Goal: Check status: Check status

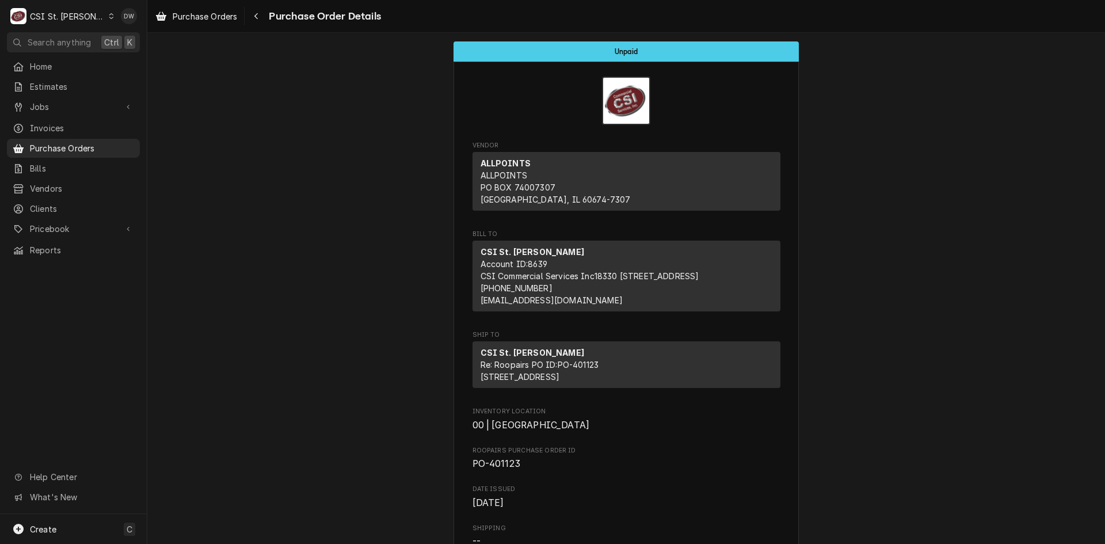
click at [109, 17] on icon "Dynamic Content Wrapper" at bounding box center [111, 16] width 5 height 6
click at [110, 57] on div "CSI St. [PERSON_NAME]" at bounding box center [169, 63] width 136 height 12
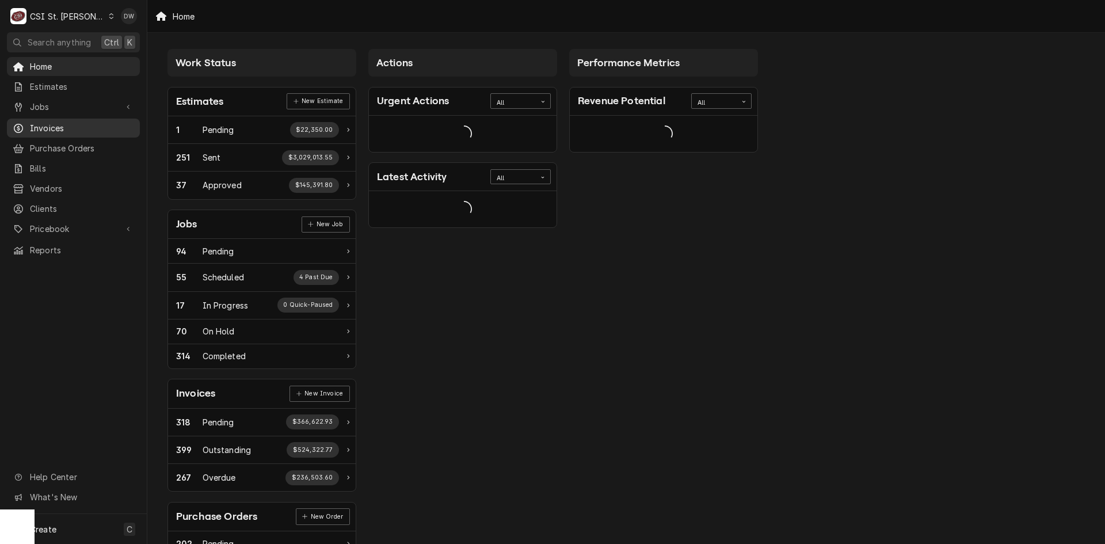
click at [44, 124] on span "Invoices" at bounding box center [82, 128] width 104 height 12
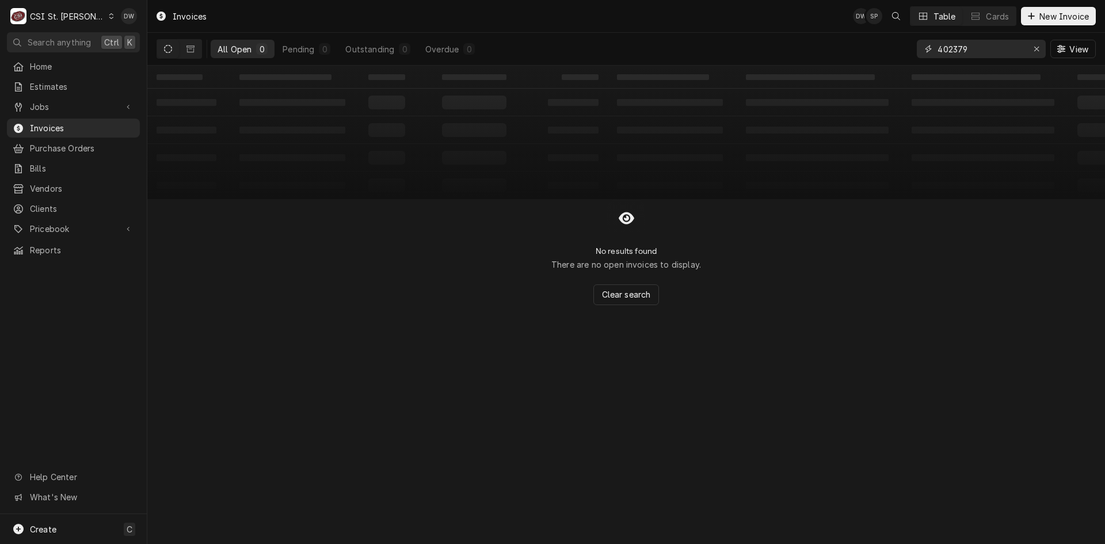
drag, startPoint x: 979, startPoint y: 49, endPoint x: 896, endPoint y: 54, distance: 83.0
click at [896, 54] on div "All Open 0 Pending 0 Outstanding 0 Overdue 0 402379 View" at bounding box center [625, 49] width 939 height 32
type input "402379"
click at [191, 45] on icon "Dynamic Content Wrapper" at bounding box center [190, 48] width 8 height 7
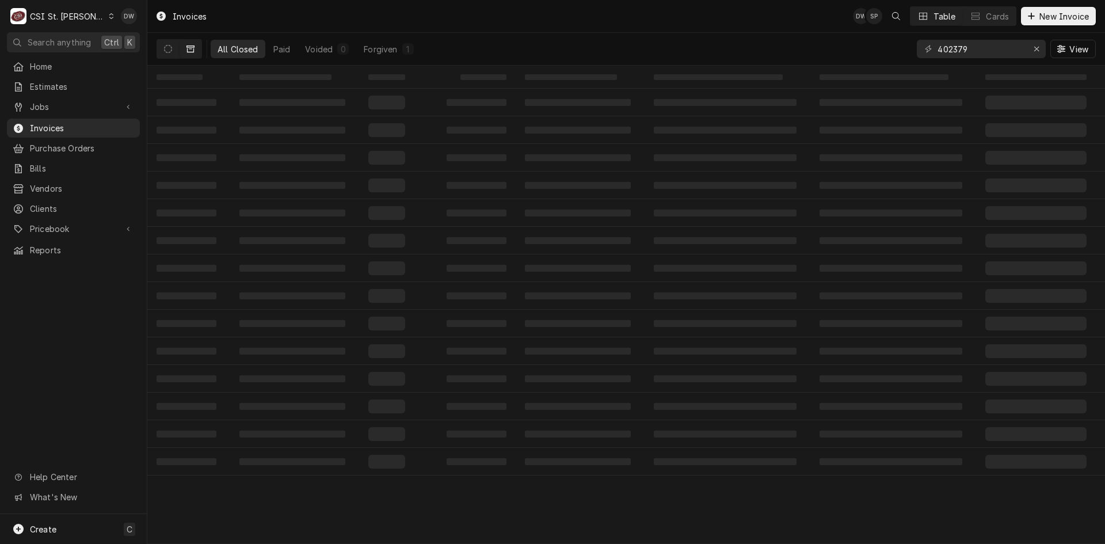
click at [548, 25] on div "Invoices DW SP Table Cards New Invoice" at bounding box center [625, 16] width 957 height 32
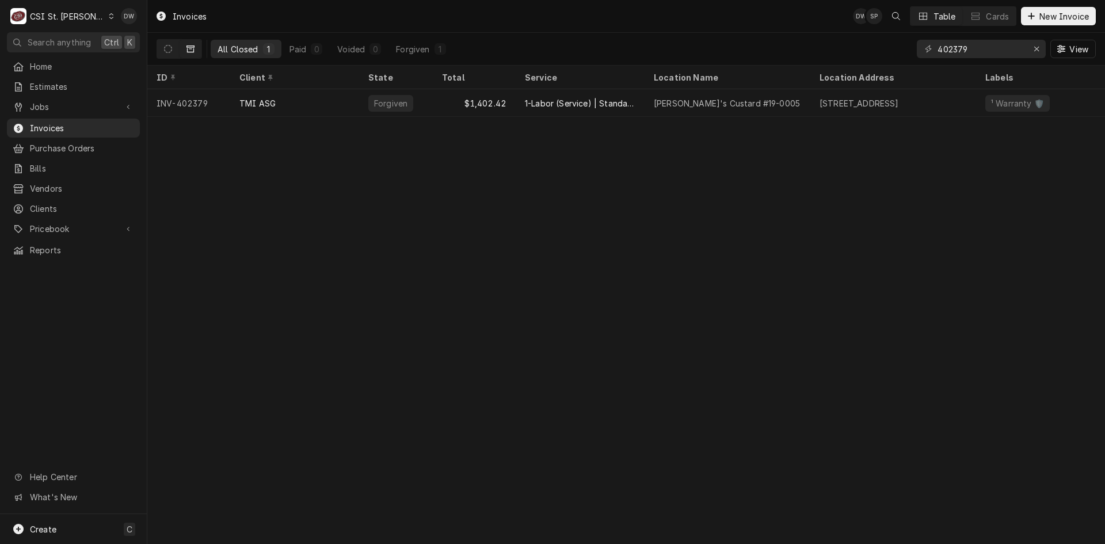
drag, startPoint x: 429, startPoint y: 124, endPoint x: 219, endPoint y: 131, distance: 209.5
click at [219, 131] on div "Invoices DW SP Table Cards New Invoice All Closed 1 Paid 0 Voided 0 Forgiven 1 …" at bounding box center [625, 272] width 957 height 544
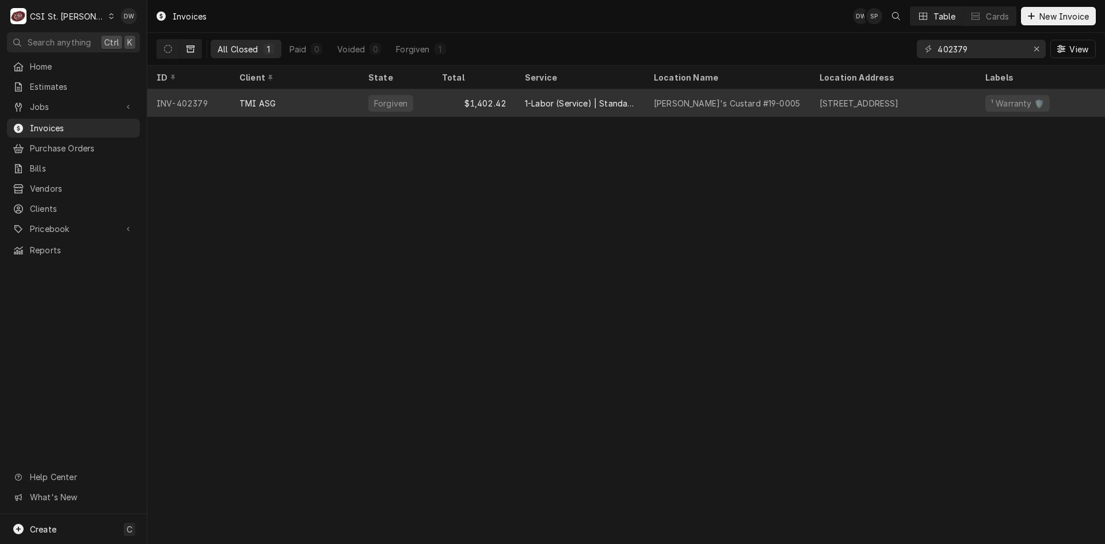
click at [259, 98] on div "TMI ASG" at bounding box center [257, 103] width 36 height 12
click at [259, 100] on div "TMI ASG" at bounding box center [257, 103] width 36 height 12
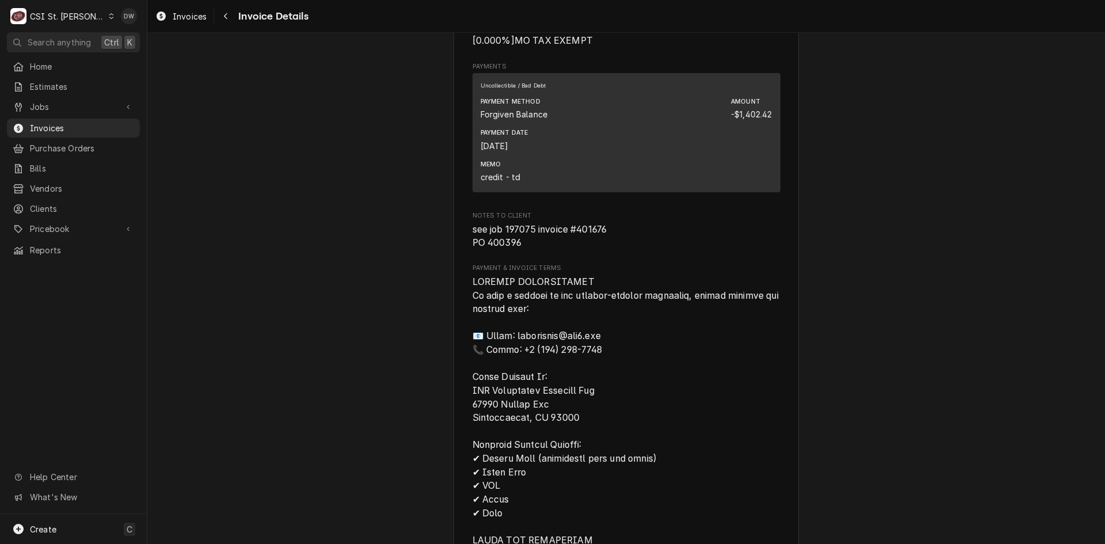
scroll to position [1323, 0]
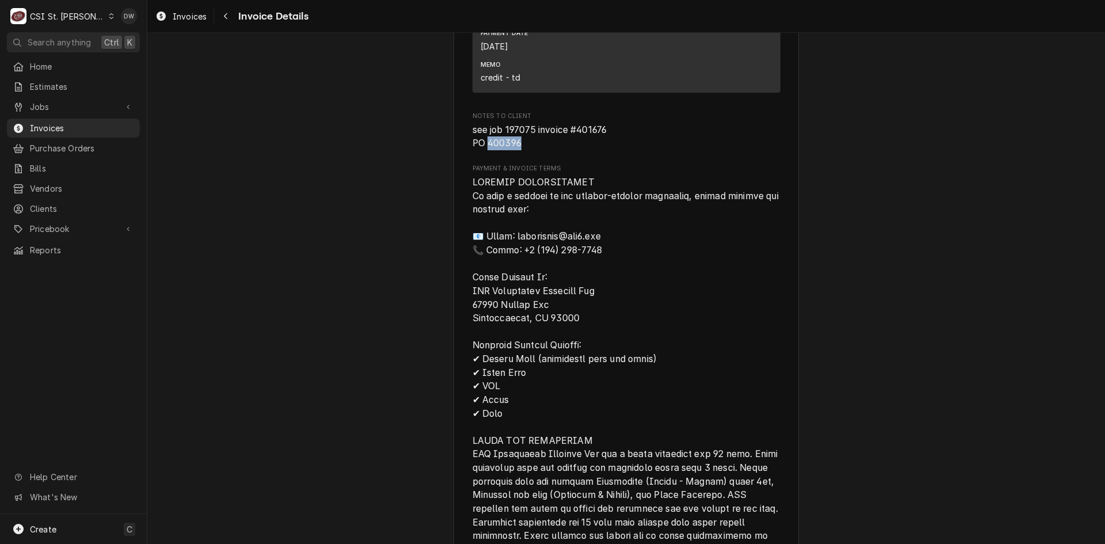
drag, startPoint x: 516, startPoint y: 182, endPoint x: 484, endPoint y: 185, distance: 32.3
click at [484, 149] on span "see job 197075 invoice #401676 PO 400396" at bounding box center [539, 136] width 135 height 25
copy span "400396"
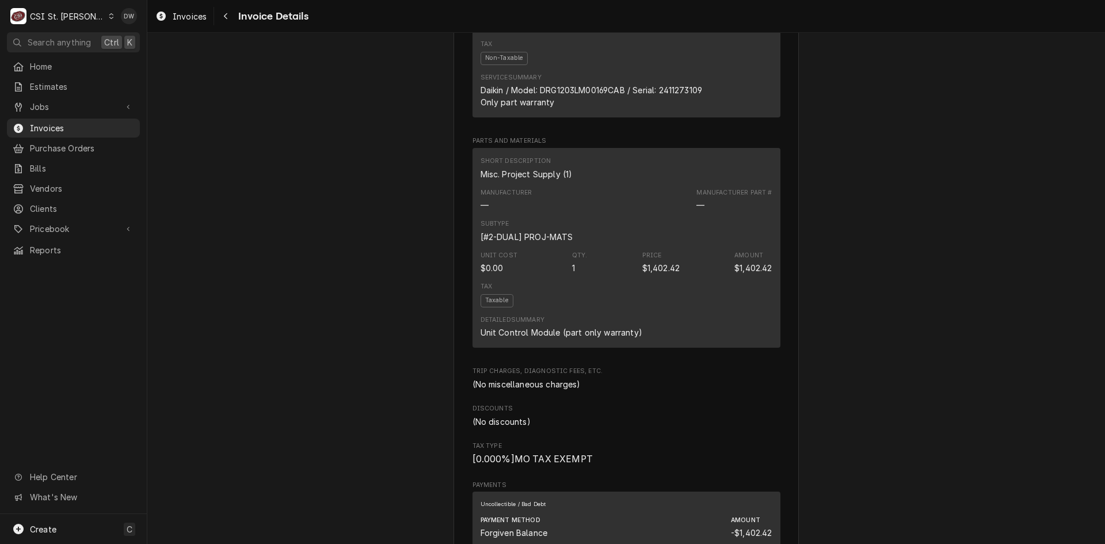
scroll to position [748, 0]
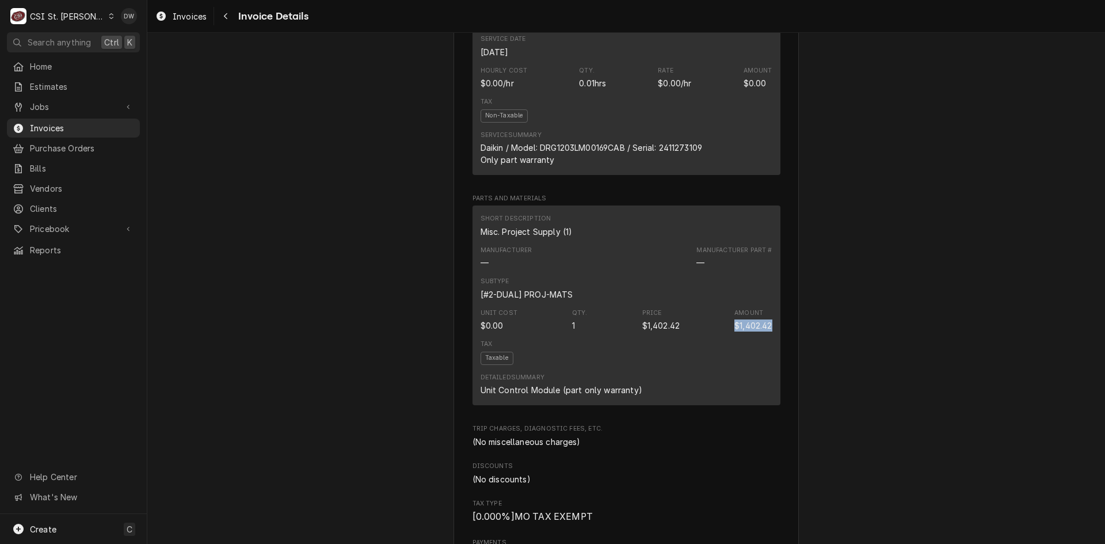
drag, startPoint x: 769, startPoint y: 365, endPoint x: 716, endPoint y: 364, distance: 52.4
click at [716, 364] on div "Short Description Misc. Project Supply (1) Manufacturer — Manufacturer Part # —…" at bounding box center [626, 305] width 308 height 200
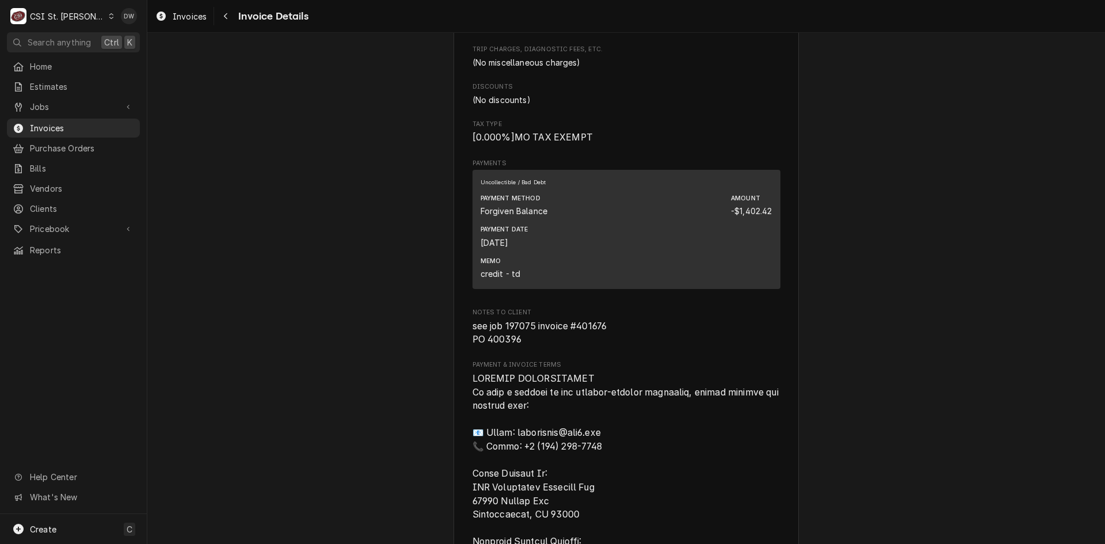
scroll to position [1266, 0]
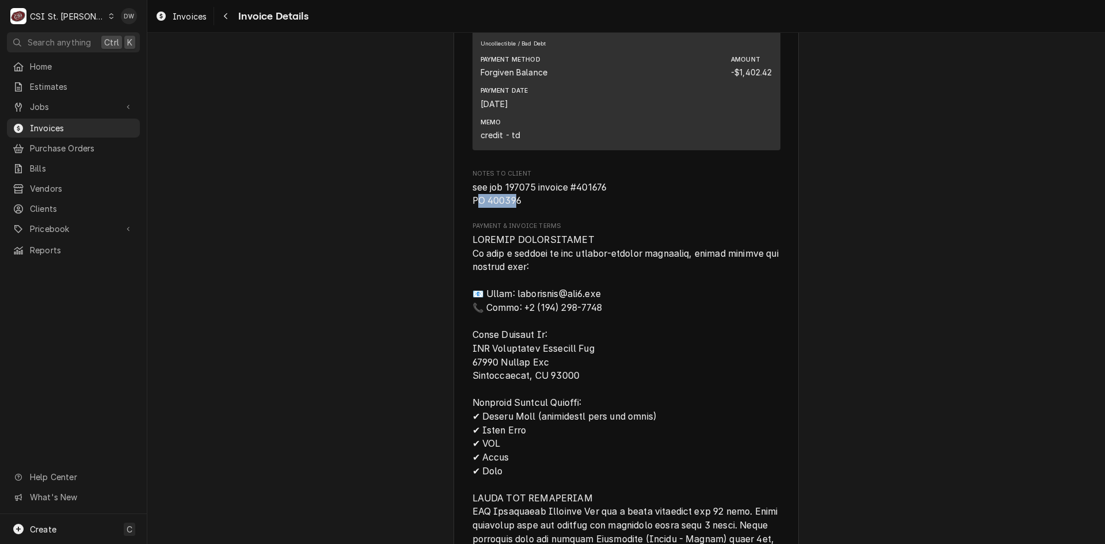
click at [481, 207] on span "see job 197075 invoice #401676 PO 400396" at bounding box center [539, 194] width 135 height 25
drag, startPoint x: 518, startPoint y: 240, endPoint x: 485, endPoint y: 239, distance: 33.4
click at [485, 208] on span "see job 197075 invoice #401676 PO 400396" at bounding box center [626, 194] width 308 height 27
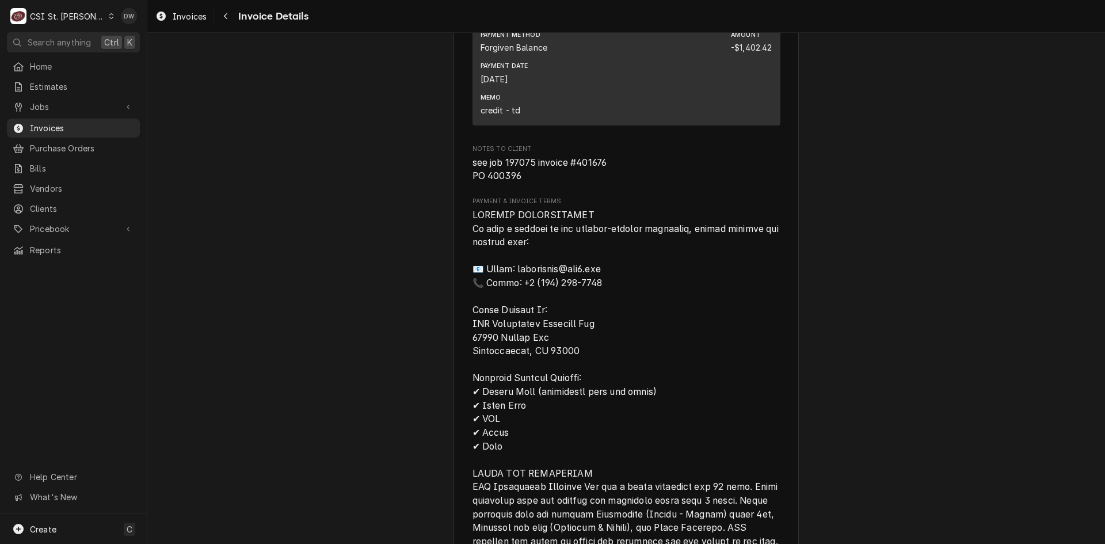
scroll to position [1323, 0]
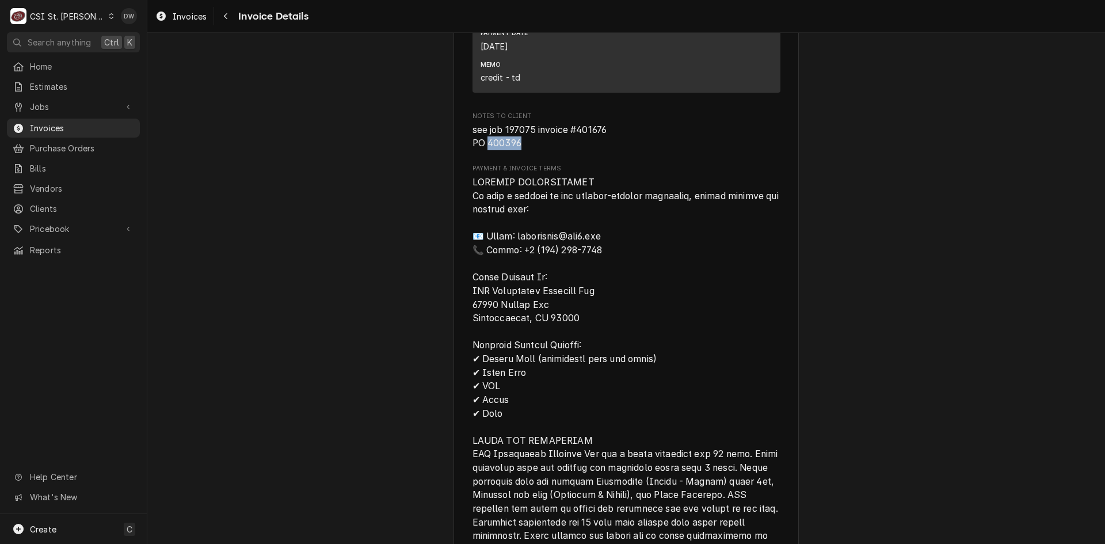
drag, startPoint x: 522, startPoint y: 178, endPoint x: 484, endPoint y: 182, distance: 38.2
click at [484, 150] on span "see job 197075 invoice #401676 PO 400396" at bounding box center [626, 136] width 308 height 27
click at [514, 149] on span "see job 197075 invoice #401676 PO 400396" at bounding box center [539, 136] width 135 height 25
drag, startPoint x: 517, startPoint y: 180, endPoint x: 484, endPoint y: 178, distance: 32.3
click at [484, 150] on span "see job 197075 invoice #401676 PO 400396" at bounding box center [626, 136] width 308 height 27
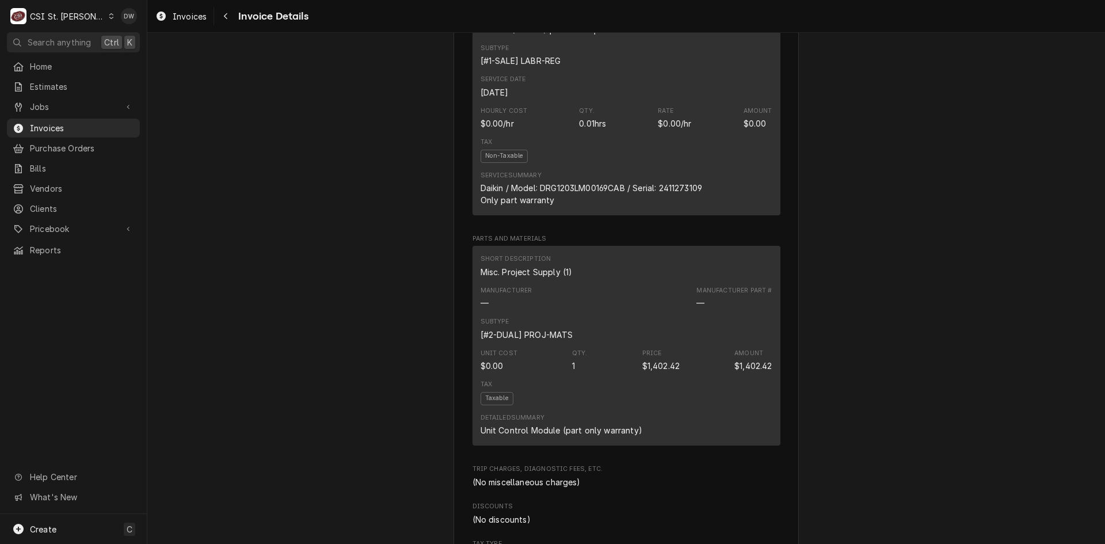
scroll to position [748, 0]
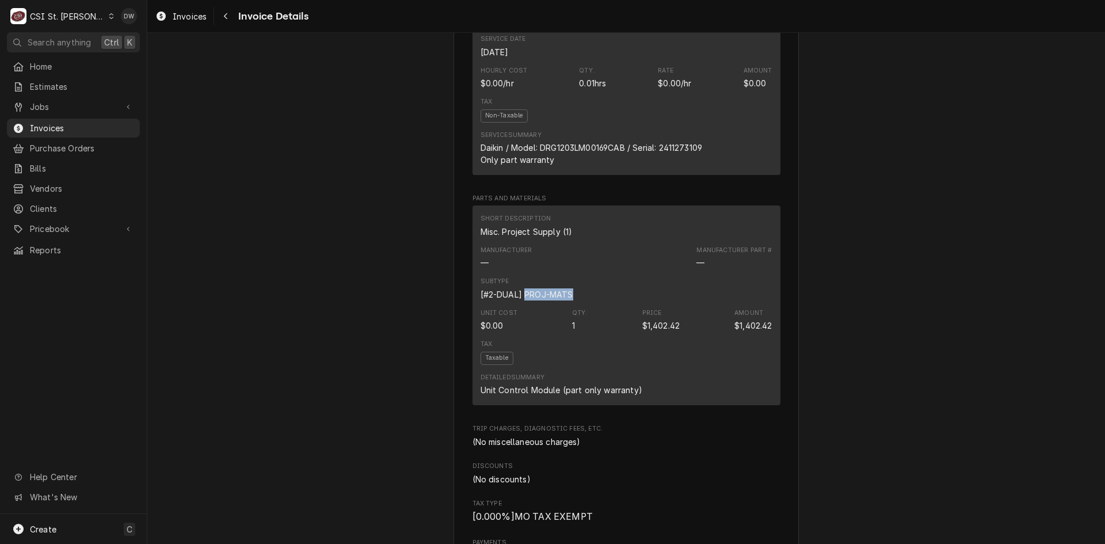
drag, startPoint x: 567, startPoint y: 331, endPoint x: 521, endPoint y: 336, distance: 46.3
click at [521, 300] on div "[#2-DUAL] PROJ-MATS" at bounding box center [526, 294] width 93 height 12
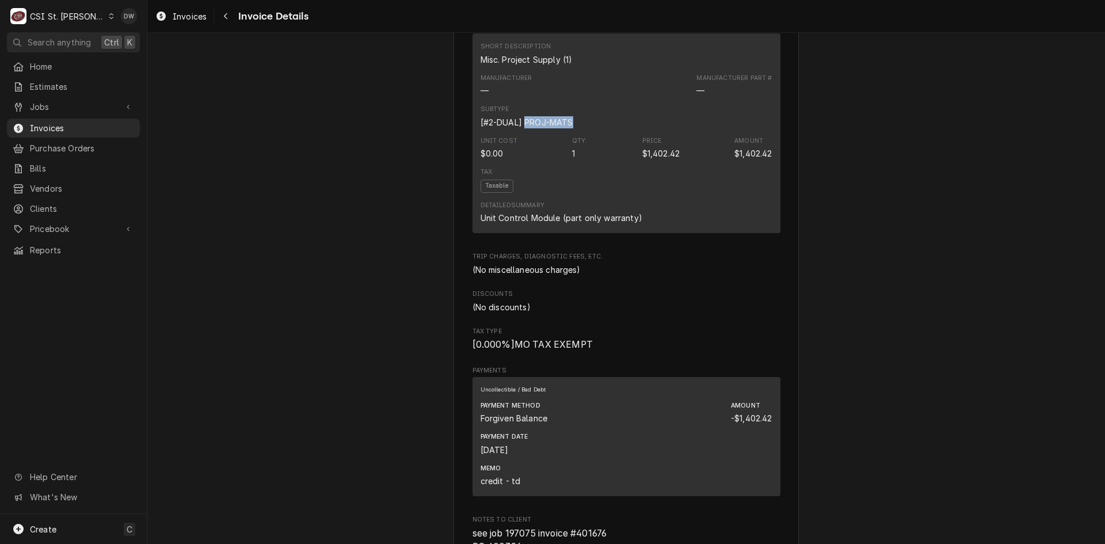
scroll to position [921, 0]
drag, startPoint x: 768, startPoint y: 193, endPoint x: 724, endPoint y: 194, distance: 44.3
click at [724, 194] on div "Short Description Misc. Project Supply (1) Manufacturer — Manufacturer Part # —…" at bounding box center [626, 133] width 308 height 200
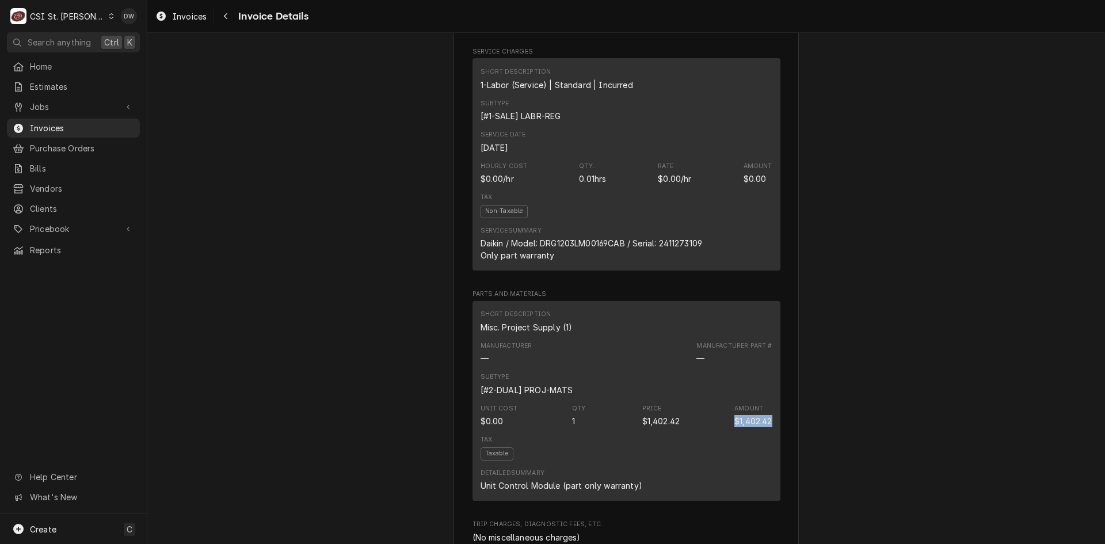
scroll to position [863, 0]
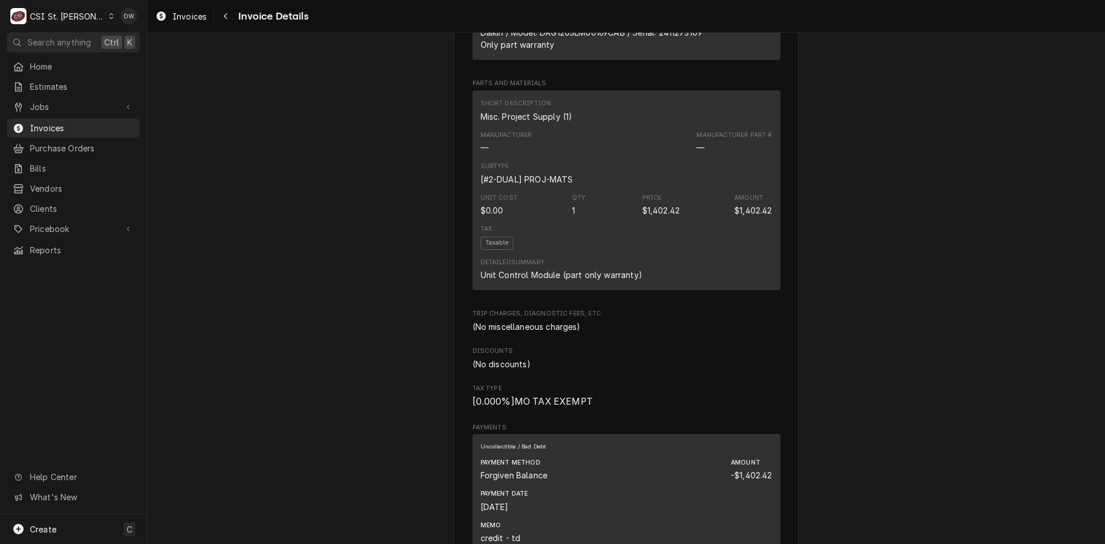
click at [636, 285] on div "Detailed Summary Unit Control Module (part only warranty)" at bounding box center [626, 269] width 292 height 31
drag, startPoint x: 635, startPoint y: 309, endPoint x: 460, endPoint y: 312, distance: 174.4
click at [460, 312] on div "Sender CSI St. Louis CSI Commercial Services Inc18330 Edison Ave Chesterfield, …" at bounding box center [625, 331] width 345 height 2265
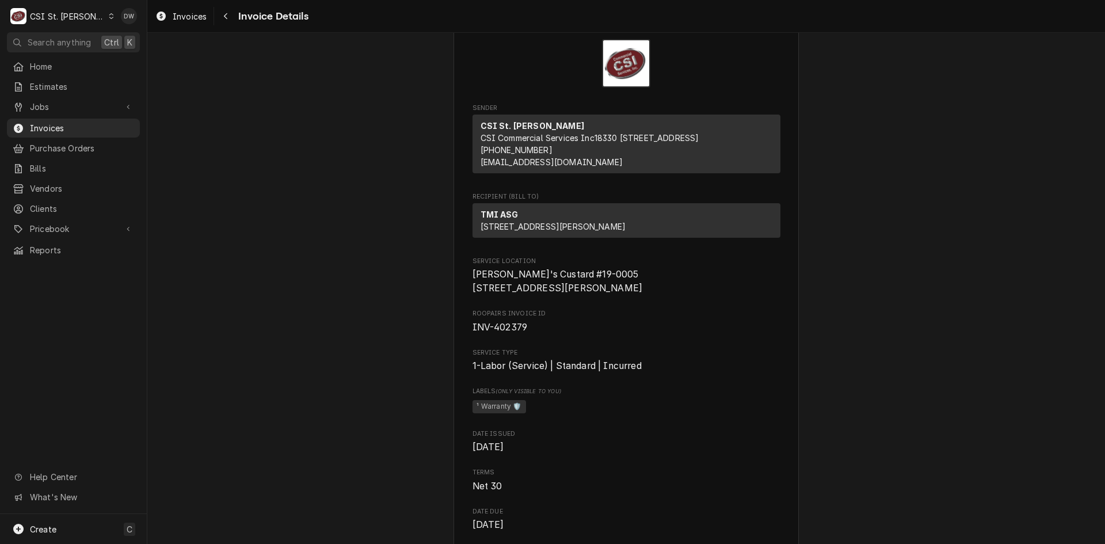
scroll to position [0, 0]
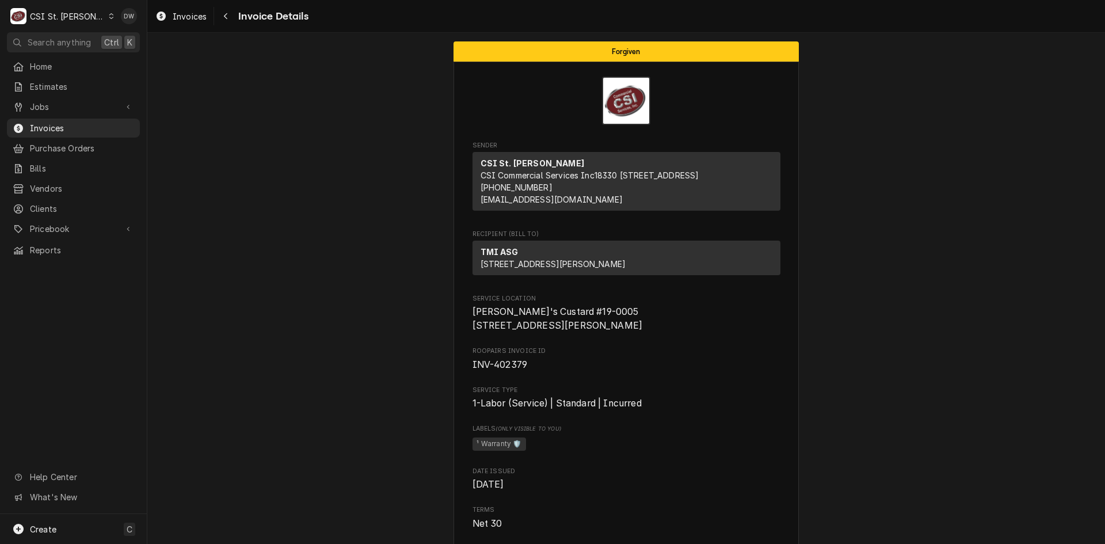
drag, startPoint x: 568, startPoint y: 288, endPoint x: 469, endPoint y: 259, distance: 103.6
click at [472, 259] on div "TMI ASG 715 Goddard Ave Chesterfield, MO 63005" at bounding box center [626, 258] width 308 height 35
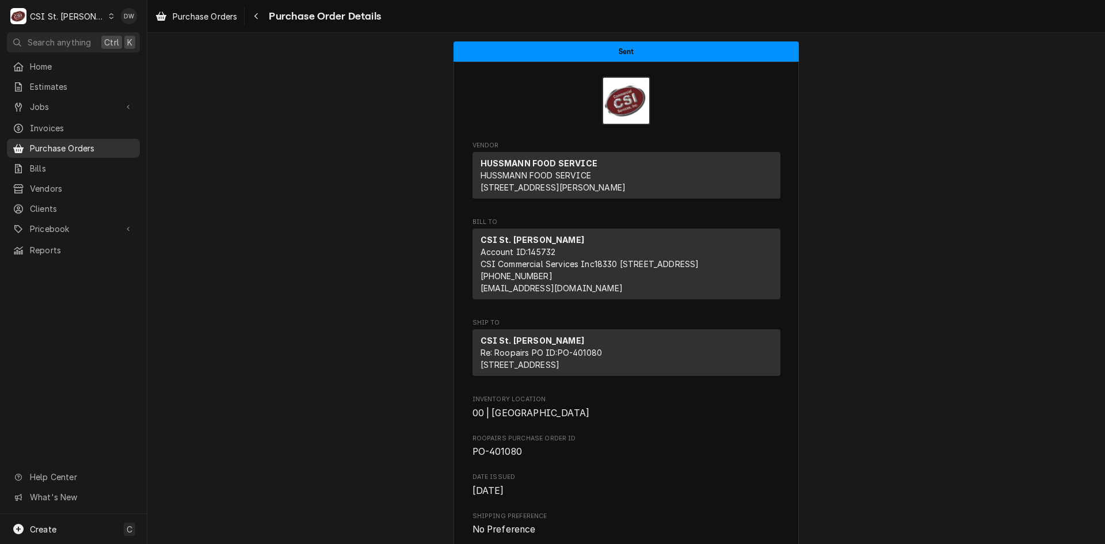
click at [50, 142] on span "Purchase Orders" at bounding box center [82, 148] width 104 height 12
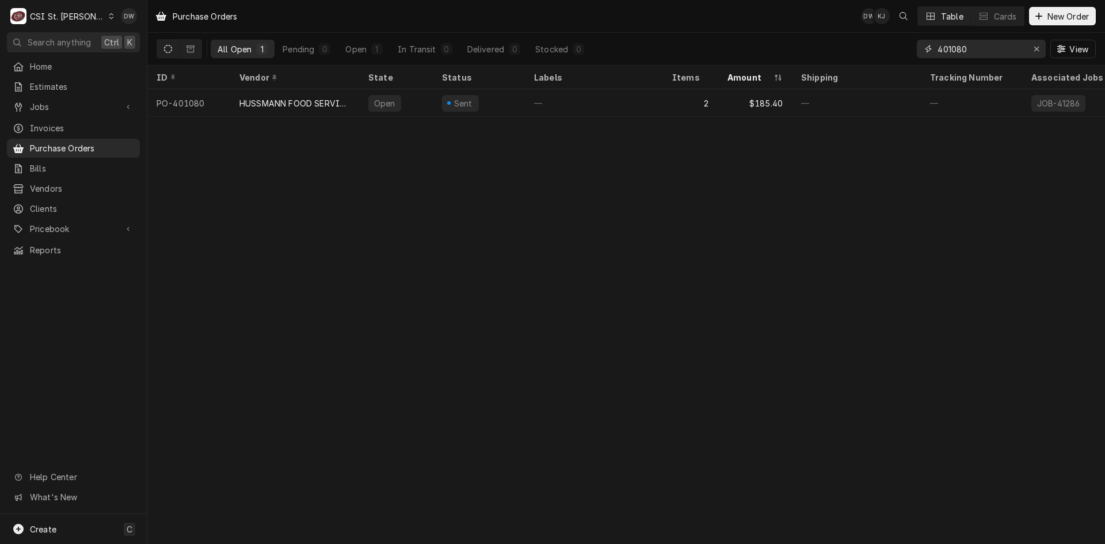
drag, startPoint x: 972, startPoint y: 51, endPoint x: 898, endPoint y: 58, distance: 74.5
click at [898, 58] on div "All Open 1 Pending 0 Open 1 In Transit 0 Delivered 0 Stocked 0 401080 View" at bounding box center [625, 49] width 939 height 32
paste input "0396"
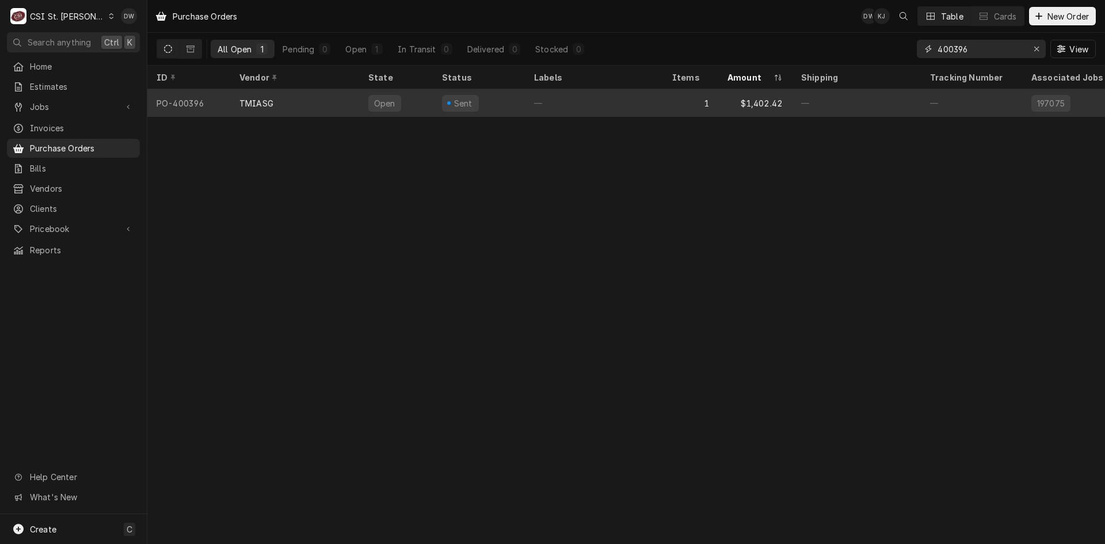
type input "400396"
click at [259, 97] on div "TMIASG" at bounding box center [256, 103] width 34 height 12
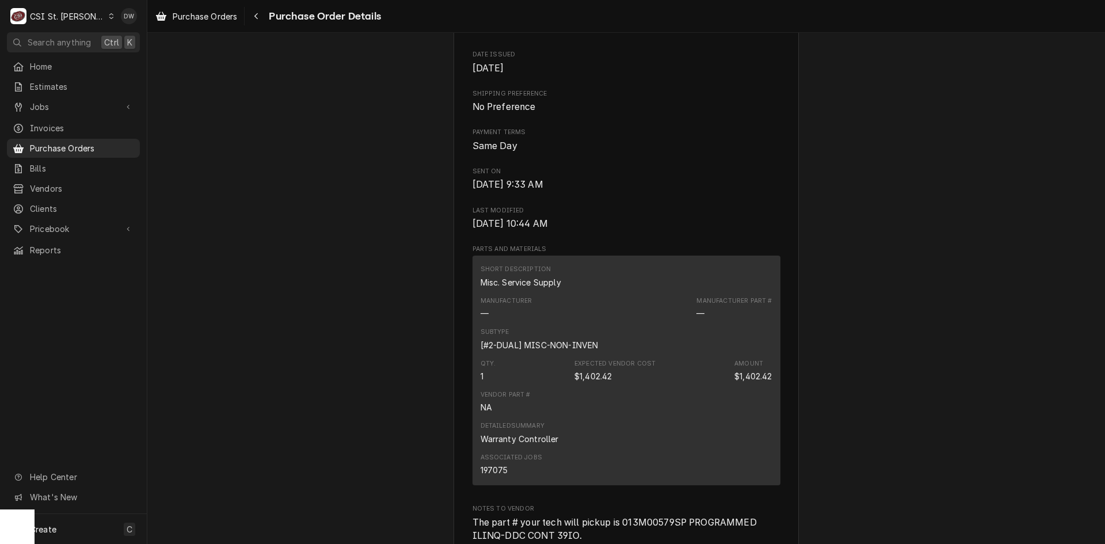
scroll to position [633, 0]
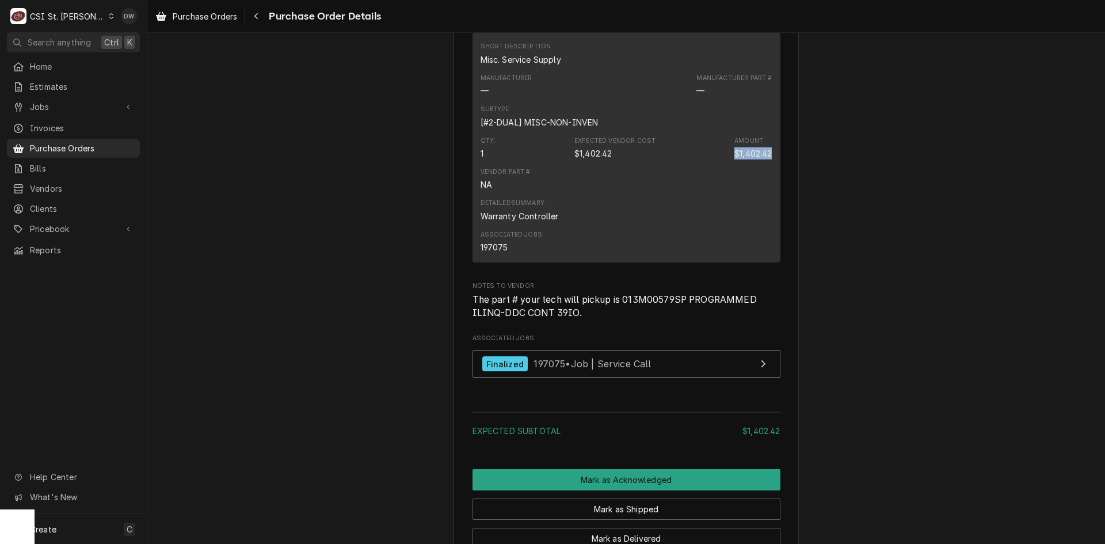
drag, startPoint x: 728, startPoint y: 194, endPoint x: 814, endPoint y: 192, distance: 86.3
click at [814, 192] on div "Sent Vendor TMIASG DAIKIN TMI LLC [STREET_ADDRESS][PERSON_NAME] Bill To CSI St.…" at bounding box center [625, 45] width 957 height 1291
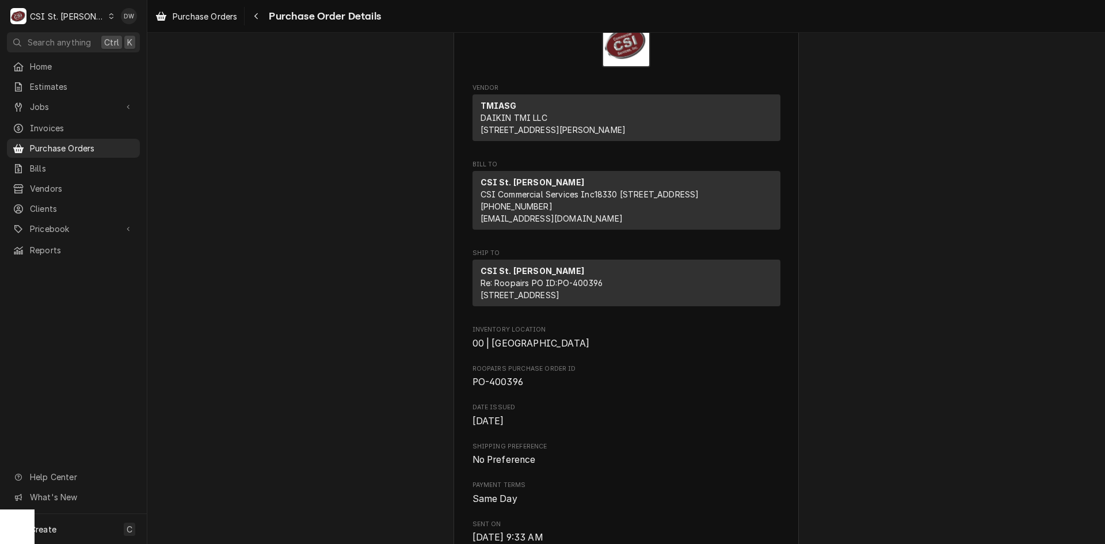
scroll to position [0, 0]
